Goal: Information Seeking & Learning: Learn about a topic

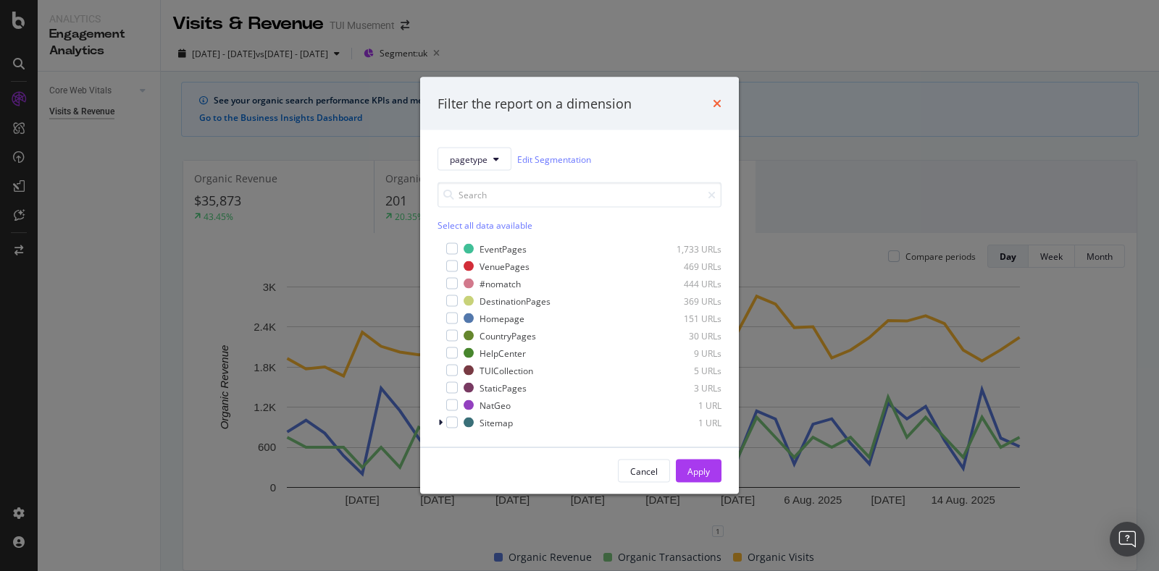
click at [716, 101] on icon "times" at bounding box center [717, 104] width 9 height 12
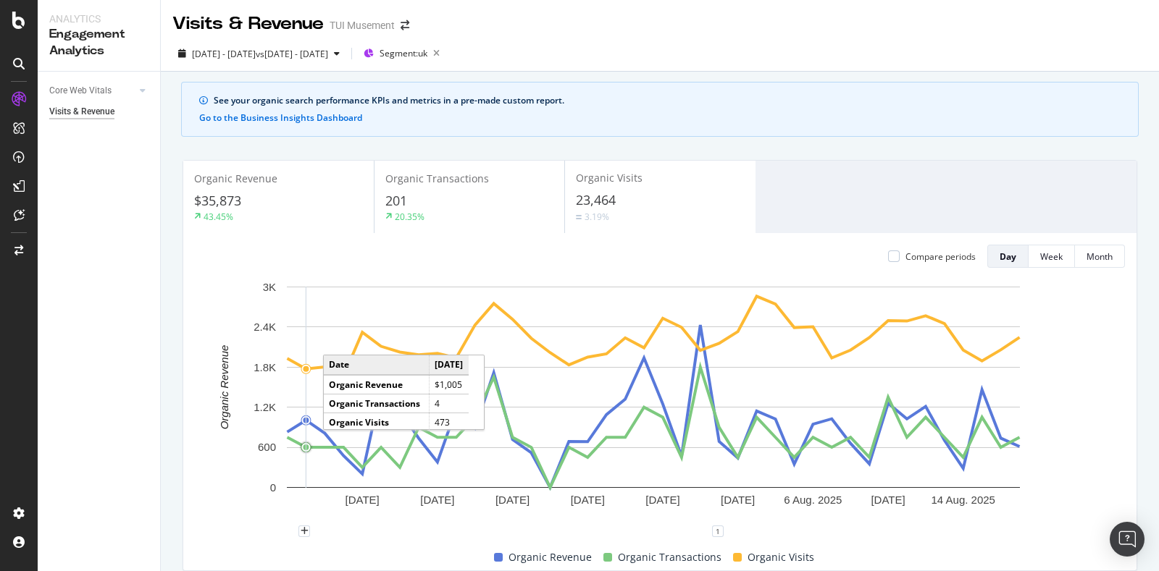
click at [298, 448] on rect "A chart." at bounding box center [653, 387] width 733 height 201
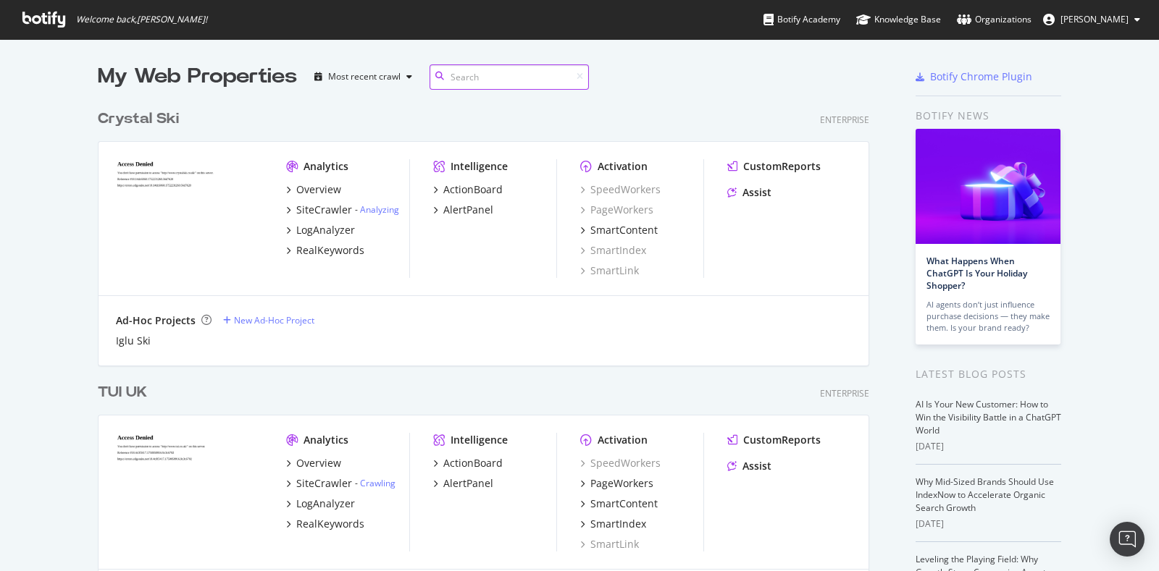
scroll to position [3882, 768]
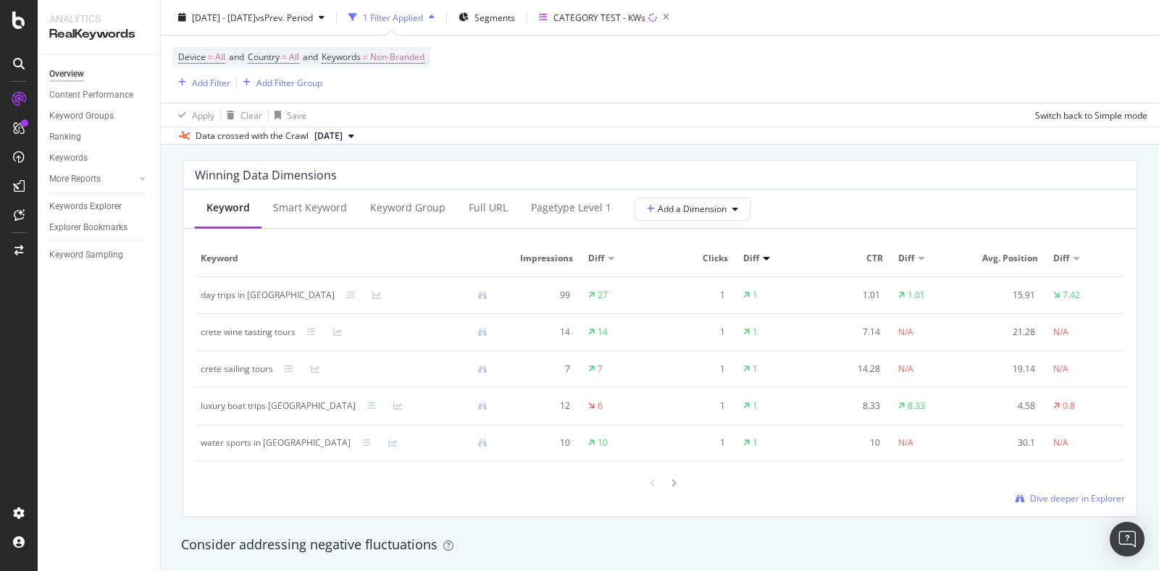
scroll to position [1267, 0]
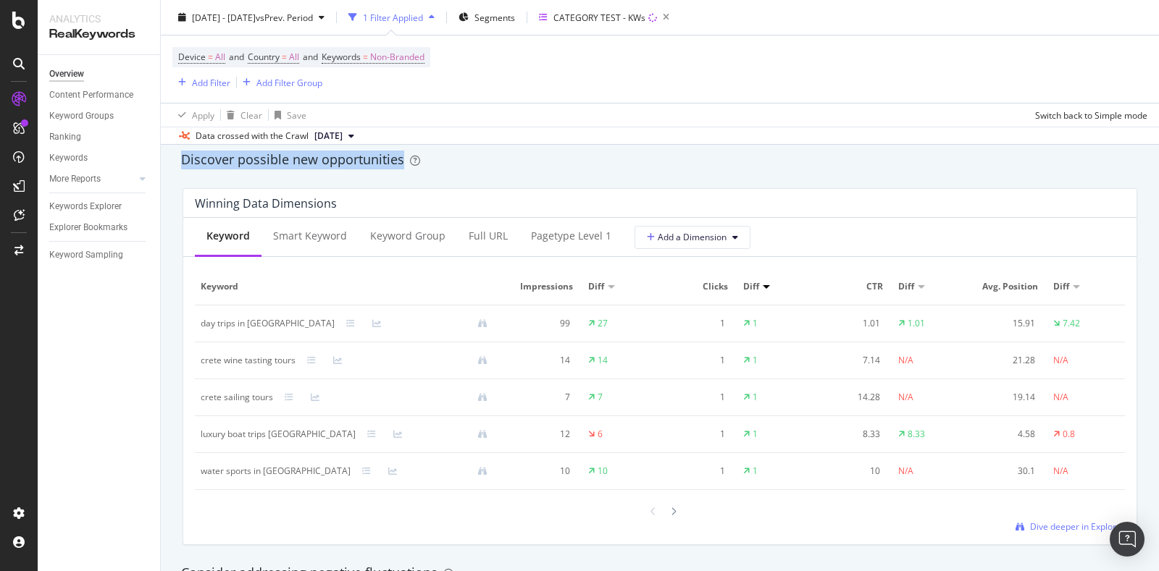
drag, startPoint x: 454, startPoint y: 155, endPoint x: 166, endPoint y: 160, distance: 288.3
click at [166, 160] on div "By website & by URL Detect big movements in your website performance Unique Key…" at bounding box center [660, 290] width 998 height 2752
click at [555, 155] on div "Discover possible new opportunities" at bounding box center [659, 160] width 957 height 19
click at [438, 239] on div "Keyword Group" at bounding box center [407, 236] width 75 height 14
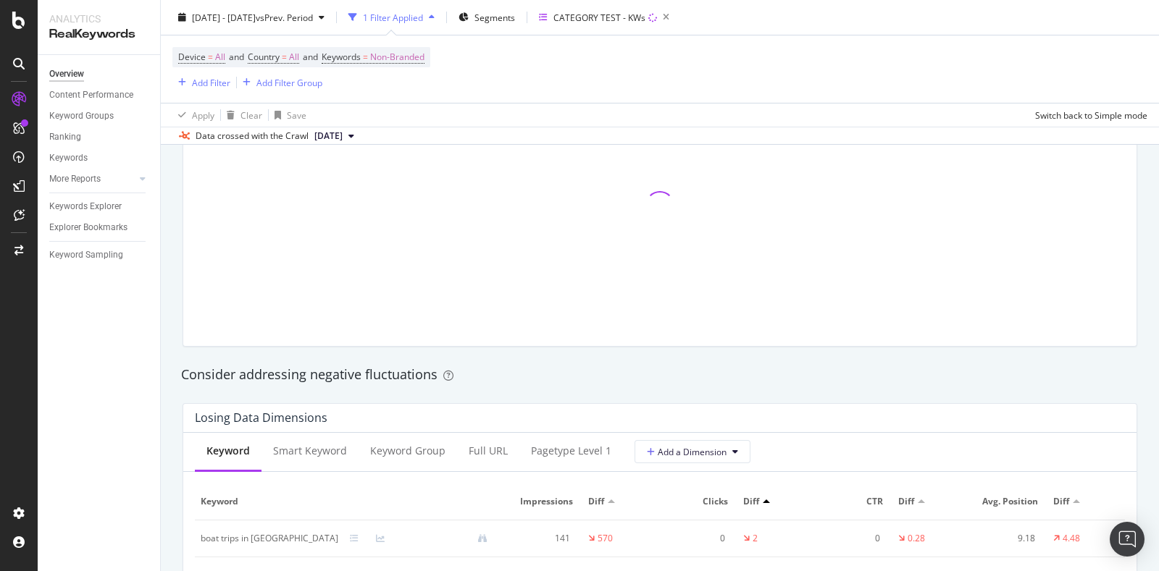
scroll to position [1630, 0]
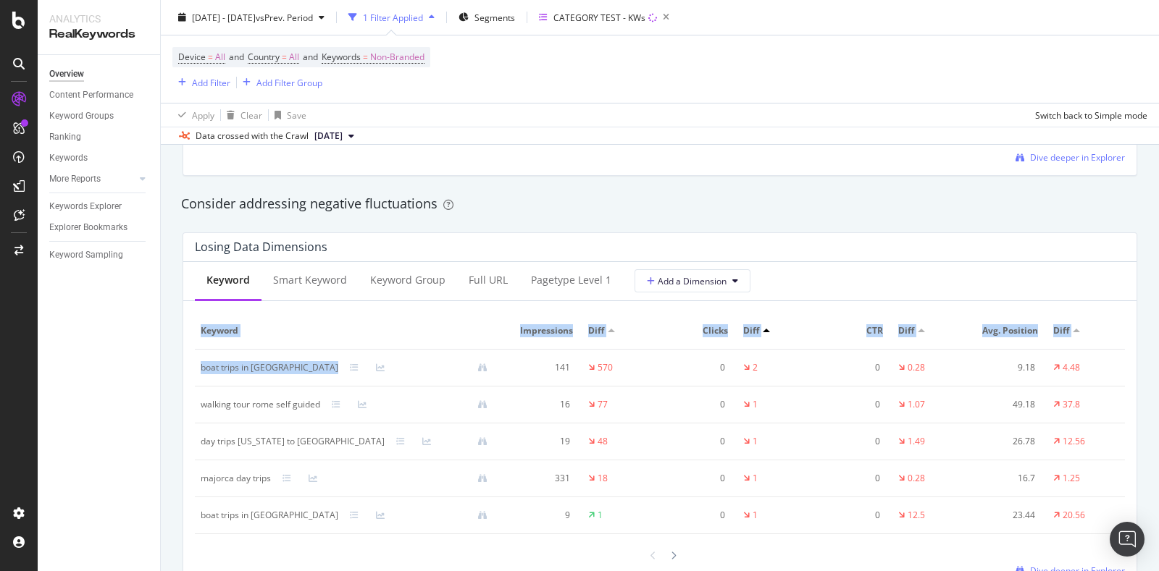
drag, startPoint x: 193, startPoint y: 367, endPoint x: 296, endPoint y: 373, distance: 103.7
click at [297, 374] on div "Keyword Smart Keyword Keyword Group Full URL pagetype Level 1 Add a Dimension K…" at bounding box center [659, 425] width 953 height 327
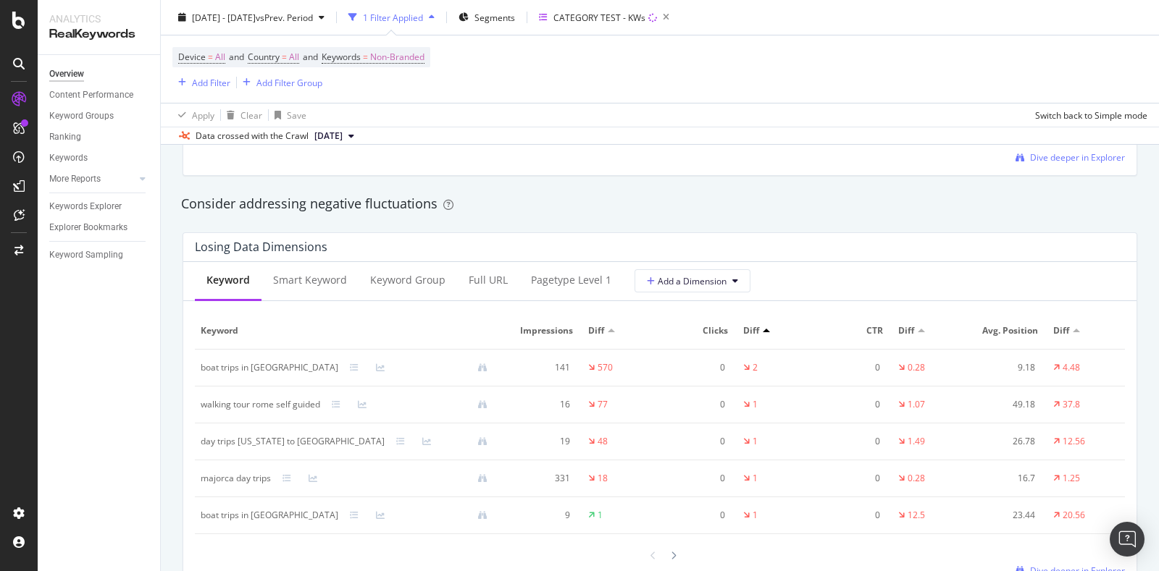
click at [140, 340] on div "Overview Content Performance Keyword Groups Ranking Keywords More Reports Count…" at bounding box center [99, 313] width 122 height 516
drag, startPoint x: 201, startPoint y: 367, endPoint x: 291, endPoint y: 367, distance: 89.8
click at [291, 367] on div "boat trips in barcelona" at bounding box center [350, 367] width 298 height 13
copy div "boat trips in barcelona"
click at [134, 322] on div "Overview Content Performance Keyword Groups Ranking Keywords More Reports Count…" at bounding box center [99, 313] width 122 height 516
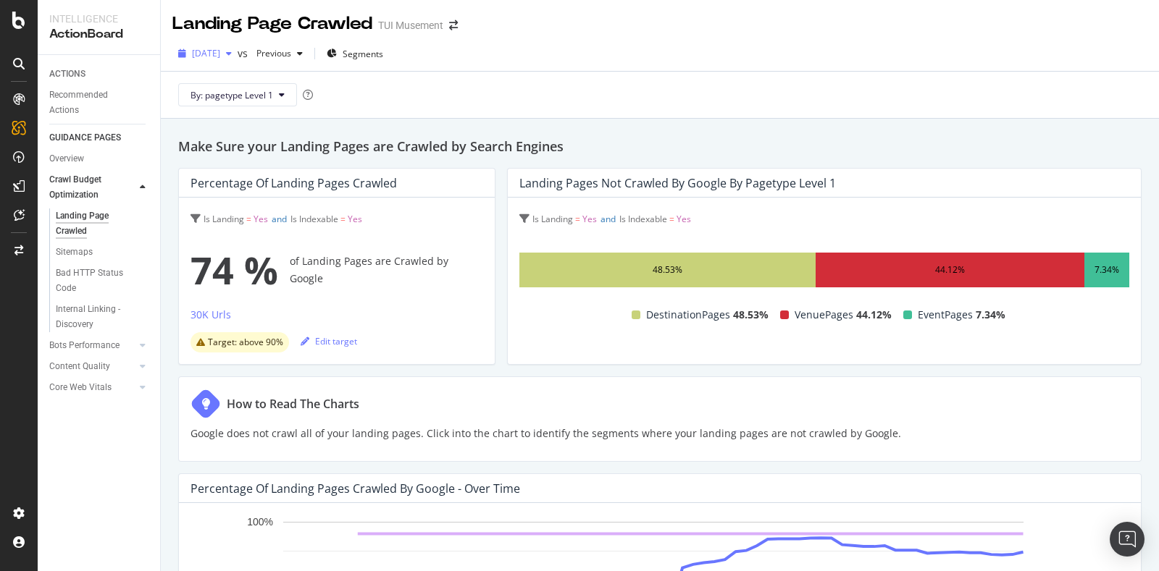
click at [217, 51] on span "2025 Aug. 18th" at bounding box center [206, 53] width 28 height 12
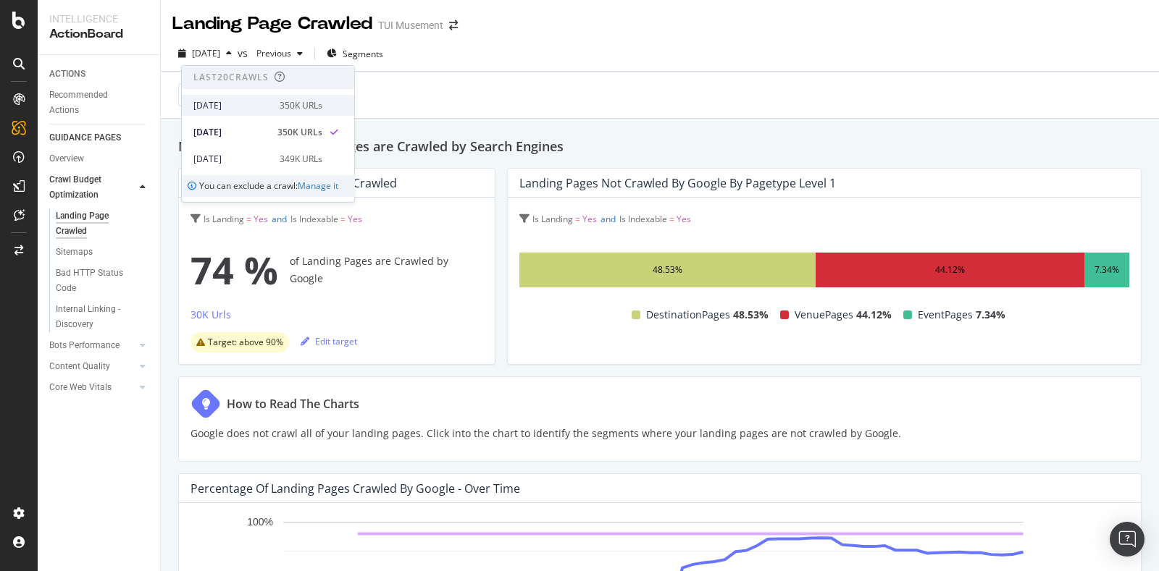
click at [282, 104] on div "350K URLs" at bounding box center [301, 105] width 43 height 13
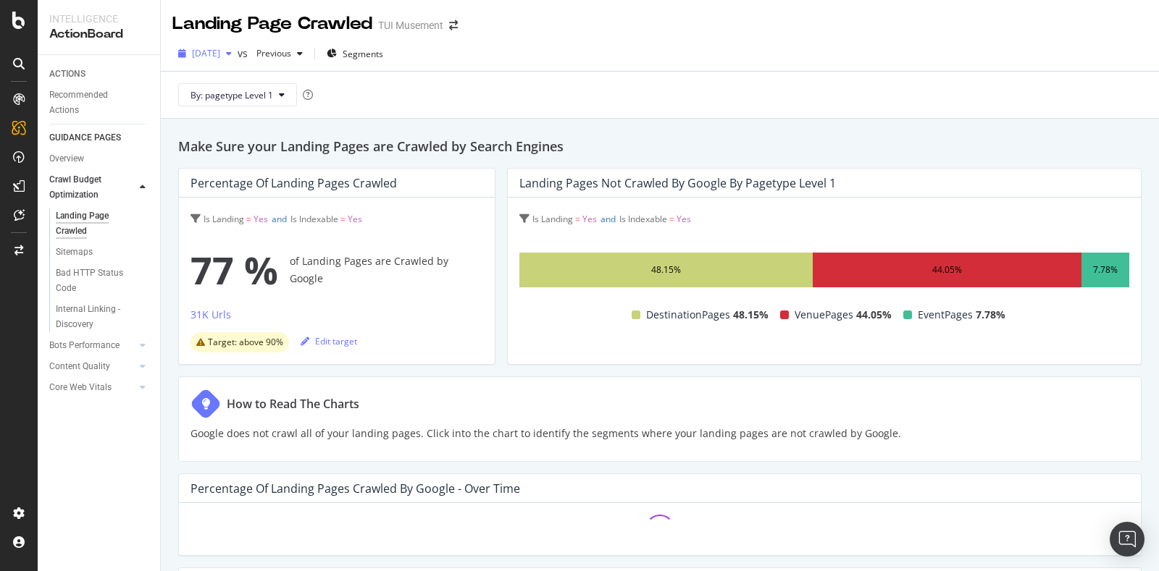
click at [226, 60] on div "2025 Aug. 20th" at bounding box center [204, 54] width 65 height 22
click at [541, 23] on div "Landing Page Crawled TUI Musement" at bounding box center [660, 18] width 998 height 36
